Goal: Transaction & Acquisition: Purchase product/service

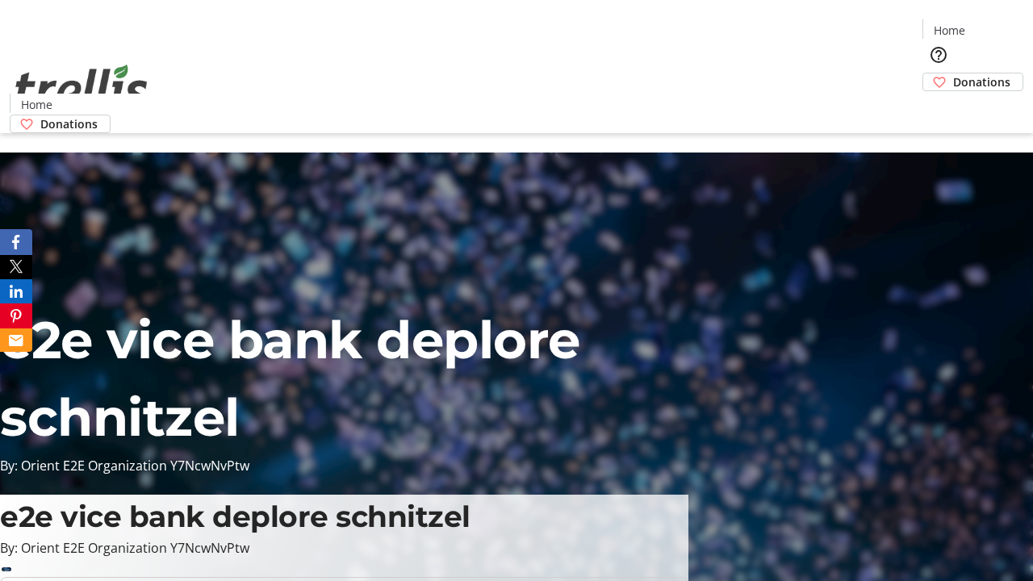
click at [953, 73] on span "Donations" at bounding box center [981, 81] width 57 height 17
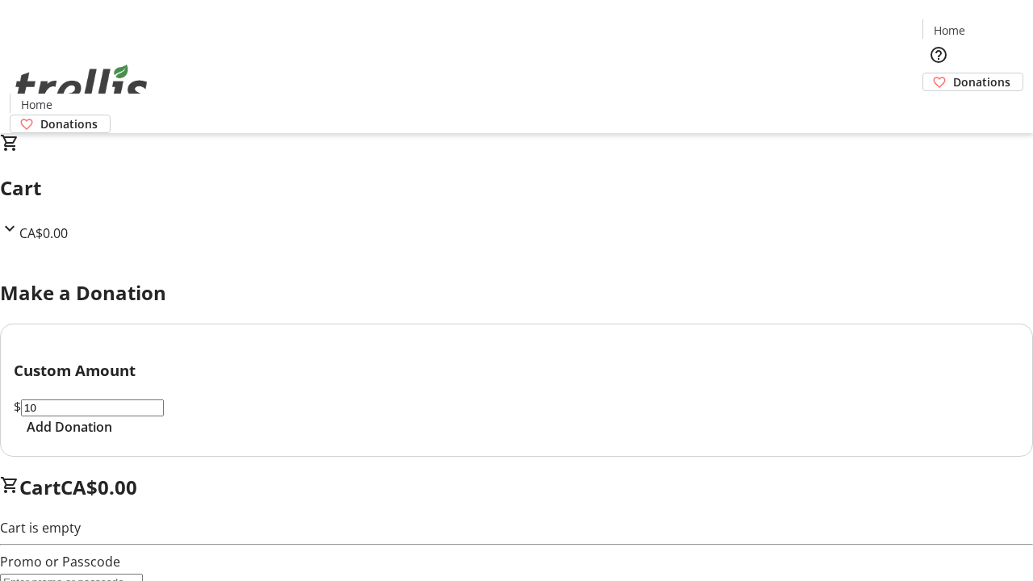
click at [112, 437] on span "Add Donation" at bounding box center [70, 426] width 86 height 19
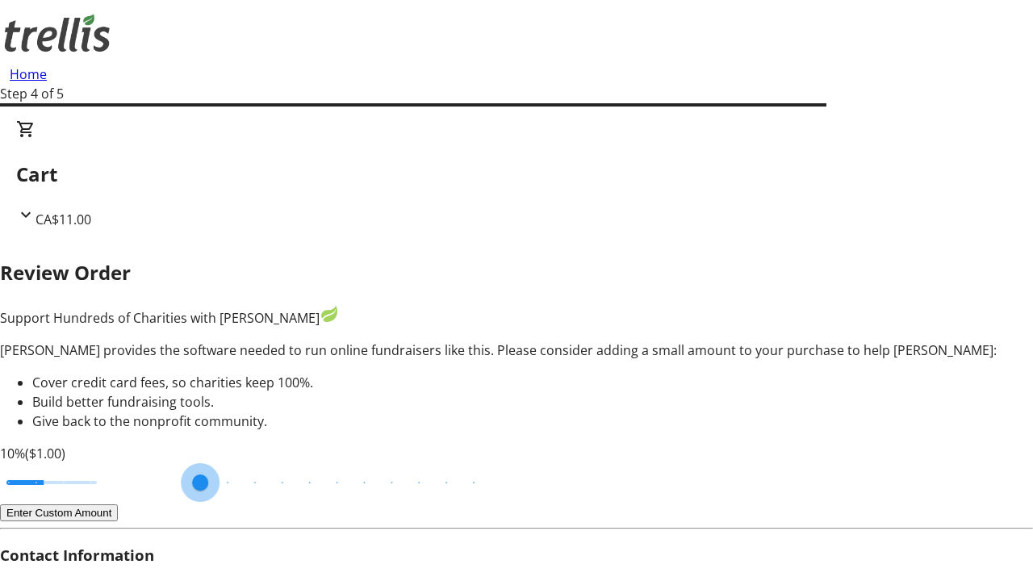
type input "20"
click at [114, 465] on input "Cover fees percentage" at bounding box center [52, 483] width 124 height 36
